Goal: Information Seeking & Learning: Learn about a topic

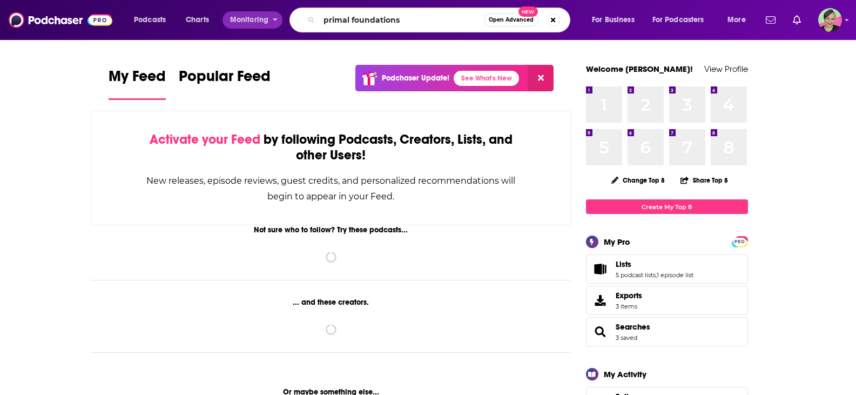
type input "primal foundations"
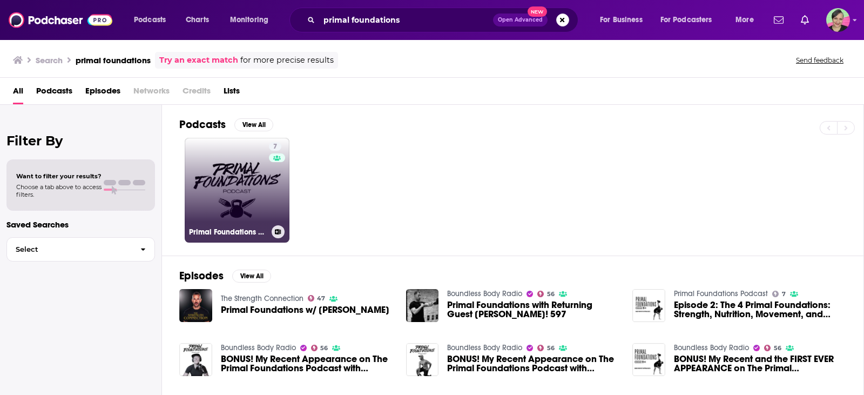
click at [256, 185] on link "7 Primal Foundations Podcast" at bounding box center [237, 190] width 105 height 105
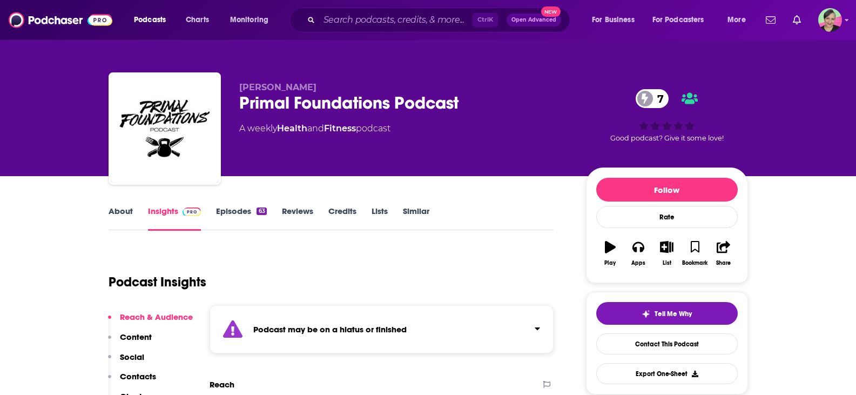
click at [349, 31] on div "Ctrl K Open Advanced New" at bounding box center [429, 20] width 281 height 25
click at [351, 13] on input "Search podcasts, credits, & more..." at bounding box center [395, 19] width 153 height 17
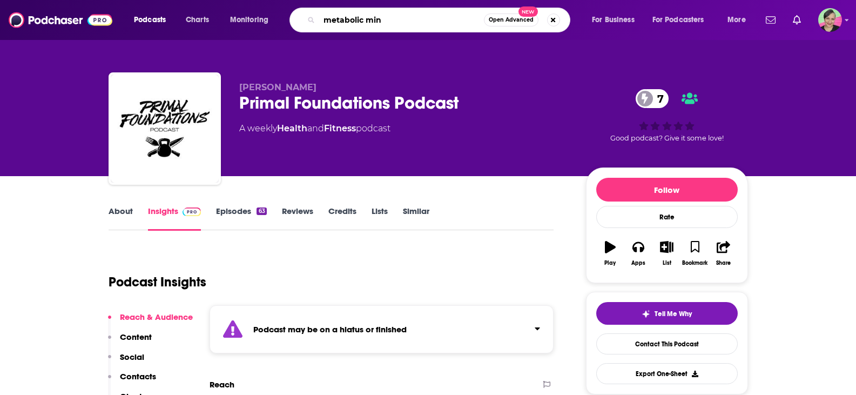
type input "metabolic mind"
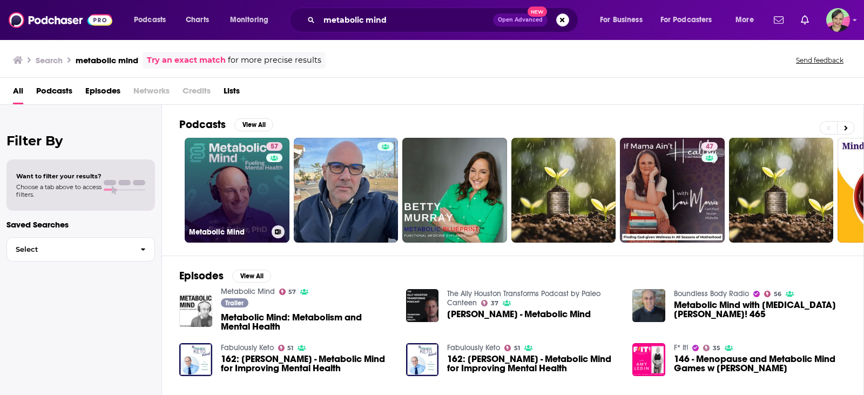
click at [226, 199] on link "57 Metabolic Mind" at bounding box center [237, 190] width 105 height 105
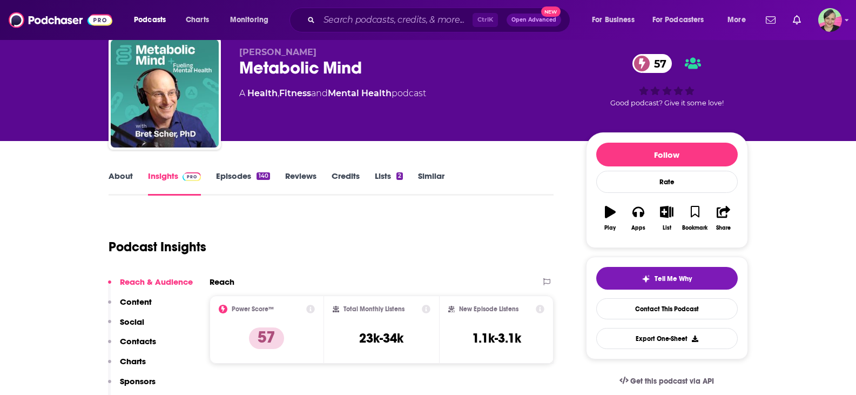
scroll to position [54, 0]
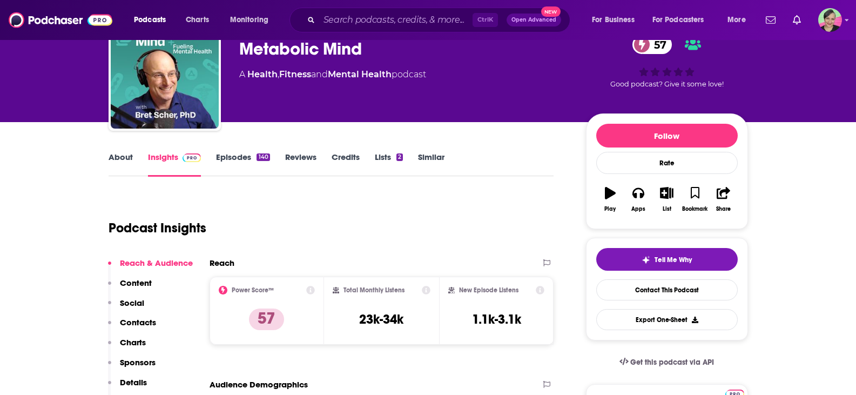
click at [230, 154] on link "Episodes 140" at bounding box center [242, 164] width 53 height 25
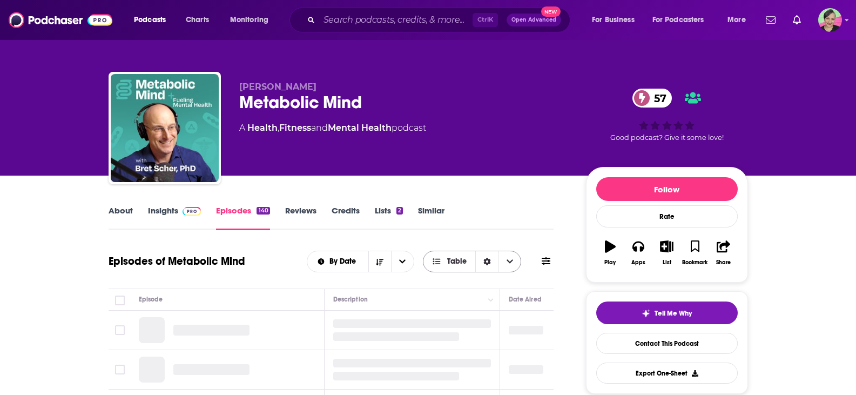
scroll to position [54, 0]
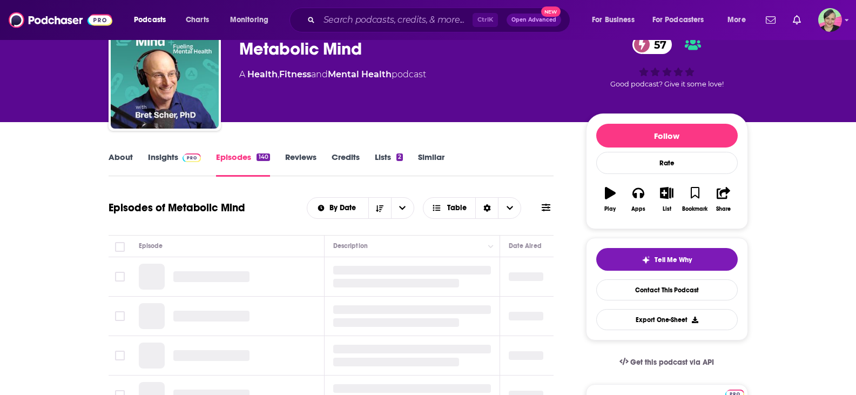
click at [541, 206] on icon at bounding box center [545, 207] width 9 height 9
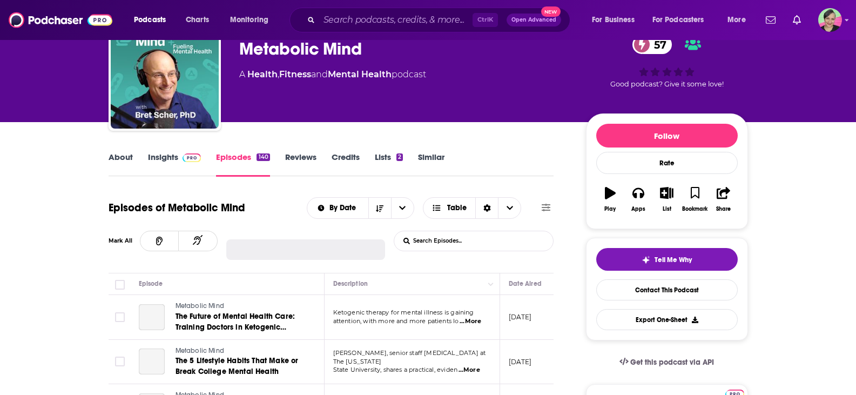
click at [448, 240] on input "List Search Input" at bounding box center [450, 240] width 113 height 19
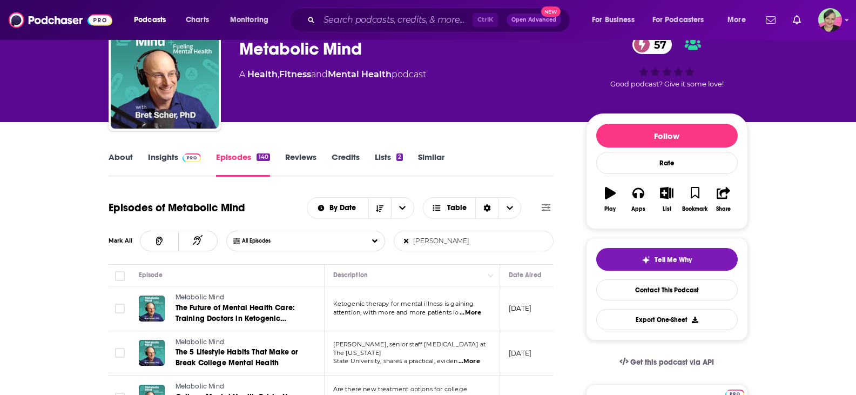
type input "[PERSON_NAME]"
